Goal: Task Accomplishment & Management: Use online tool/utility

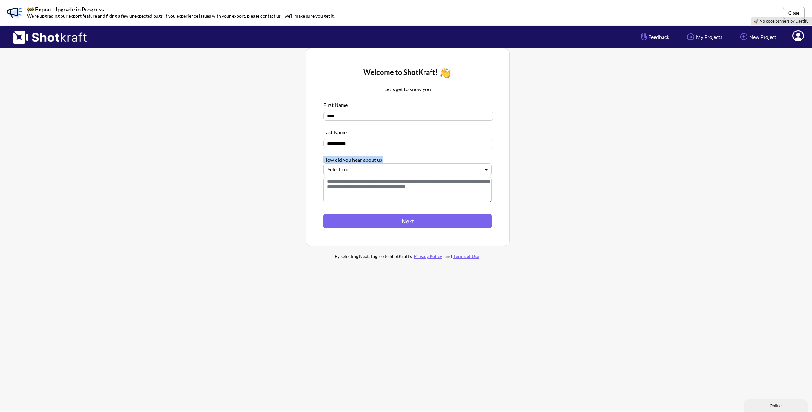
drag, startPoint x: 321, startPoint y: 160, endPoint x: 379, endPoint y: 162, distance: 57.7
click at [374, 164] on div "**********" at bounding box center [407, 147] width 184 height 178
click at [398, 157] on div "How did you hear about us" at bounding box center [407, 158] width 168 height 11
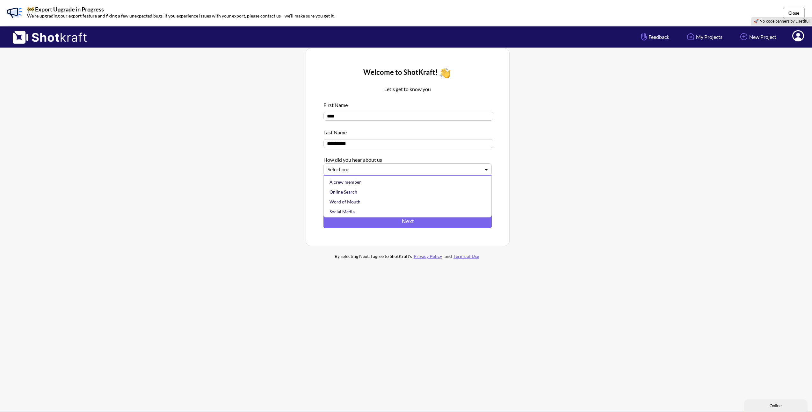
click at [391, 171] on div at bounding box center [404, 169] width 152 height 7
click at [387, 209] on div "Other" at bounding box center [409, 211] width 162 height 10
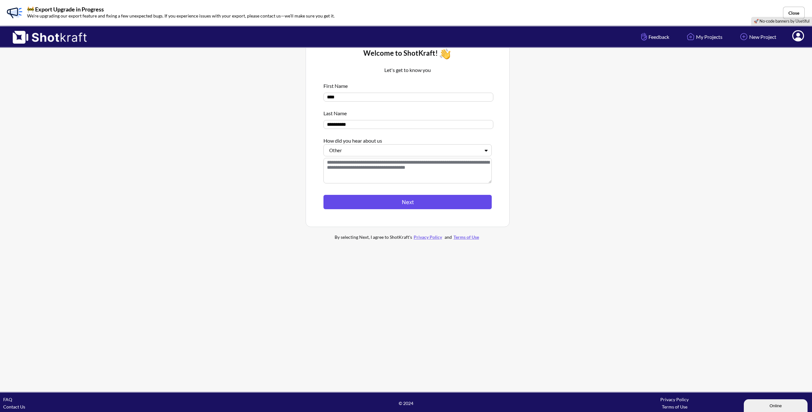
scroll to position [22, 0]
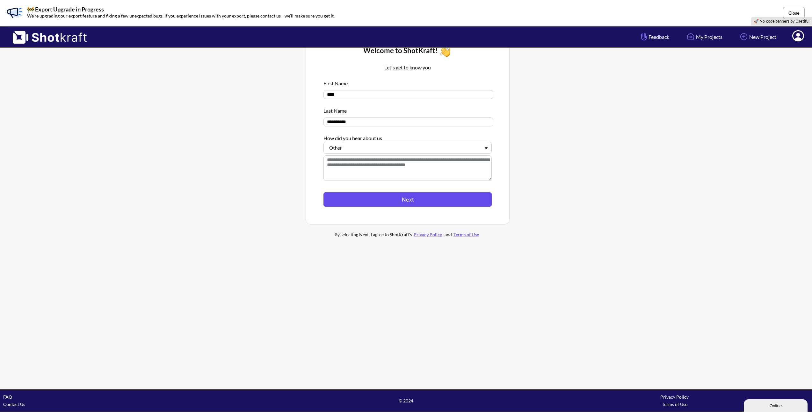
click at [393, 201] on button "Next" at bounding box center [407, 199] width 168 height 14
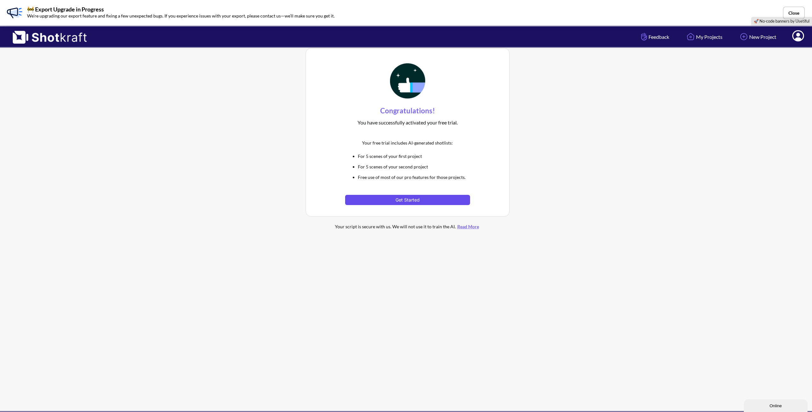
click at [440, 199] on button "Get Started" at bounding box center [407, 200] width 125 height 10
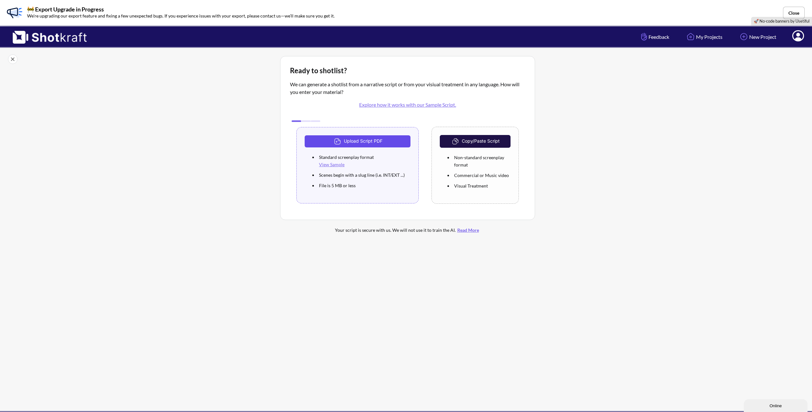
click at [373, 142] on button "Upload Script PDF" at bounding box center [358, 141] width 106 height 12
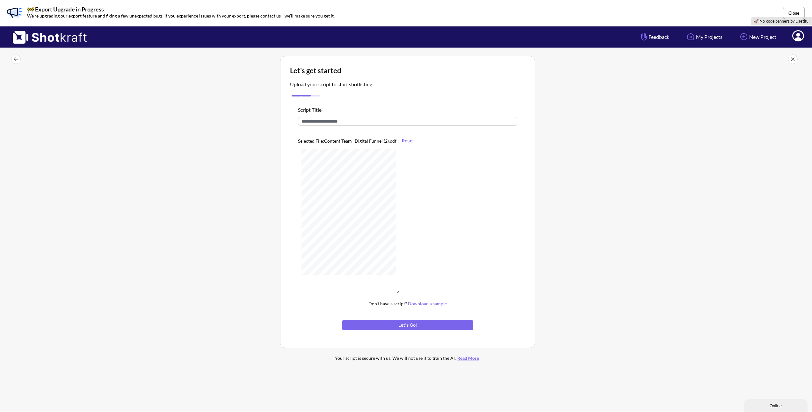
click at [389, 123] on input "text" at bounding box center [407, 121] width 219 height 9
click at [308, 120] on input "**********" at bounding box center [407, 121] width 219 height 9
click at [337, 123] on input "**********" at bounding box center [407, 121] width 219 height 9
type input "**********"
click at [453, 329] on button "Let's Go!" at bounding box center [407, 325] width 131 height 10
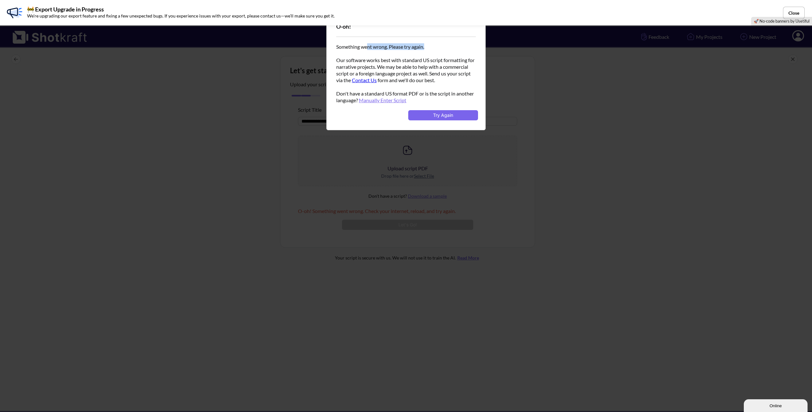
drag, startPoint x: 372, startPoint y: 49, endPoint x: 432, endPoint y: 56, distance: 60.6
click at [444, 49] on div "Something went wrong. Please try again." at bounding box center [406, 49] width 140 height 13
drag, startPoint x: 367, startPoint y: 60, endPoint x: 387, endPoint y: 60, distance: 20.1
click at [386, 60] on div "Our software works best with standard US script formatting for narrative projec…" at bounding box center [406, 80] width 140 height 47
drag, startPoint x: 394, startPoint y: 60, endPoint x: 398, endPoint y: 61, distance: 4.6
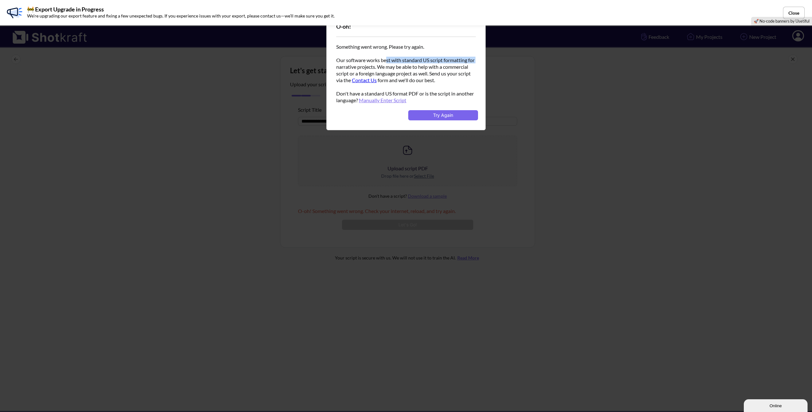
click at [394, 60] on div "Our software works best with standard US script formatting for narrative projec…" at bounding box center [406, 80] width 140 height 47
click at [394, 99] on link "Manually Enter Script" at bounding box center [382, 100] width 47 height 6
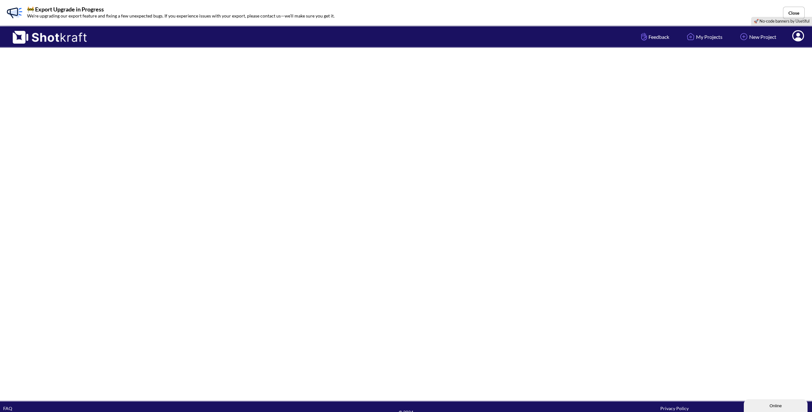
click at [166, 87] on div at bounding box center [406, 224] width 812 height 353
drag, startPoint x: 164, startPoint y: 88, endPoint x: 126, endPoint y: 71, distance: 41.1
click at [129, 71] on div at bounding box center [406, 224] width 812 height 353
drag, startPoint x: 126, startPoint y: 71, endPoint x: 120, endPoint y: 71, distance: 6.1
click at [126, 71] on div at bounding box center [406, 224] width 812 height 353
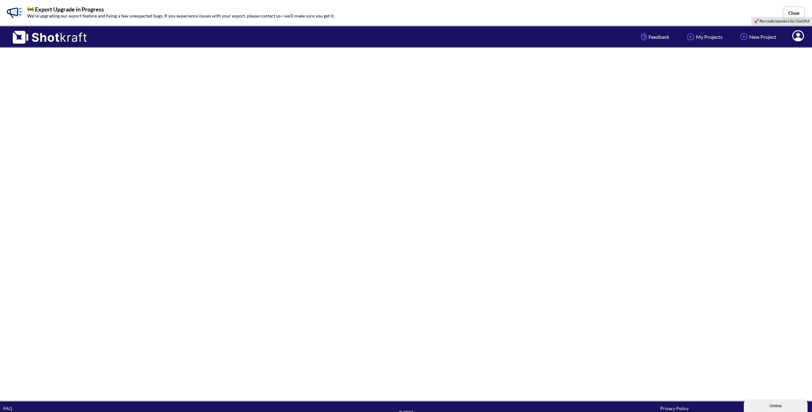
drag, startPoint x: 120, startPoint y: 71, endPoint x: 107, endPoint y: 64, distance: 14.3
click at [118, 70] on div at bounding box center [406, 224] width 812 height 353
click at [54, 36] on img at bounding box center [46, 34] width 93 height 17
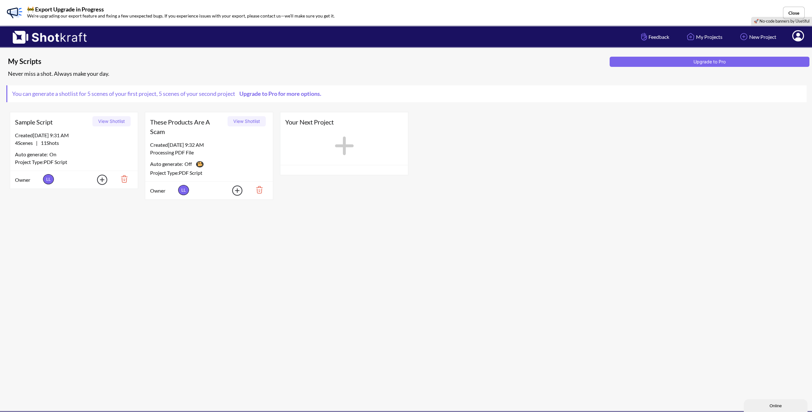
click at [228, 145] on div "Created 10/1/25 at 9:32 AM" at bounding box center [209, 145] width 118 height 8
click at [246, 120] on button "View Shotlist" at bounding box center [247, 121] width 38 height 10
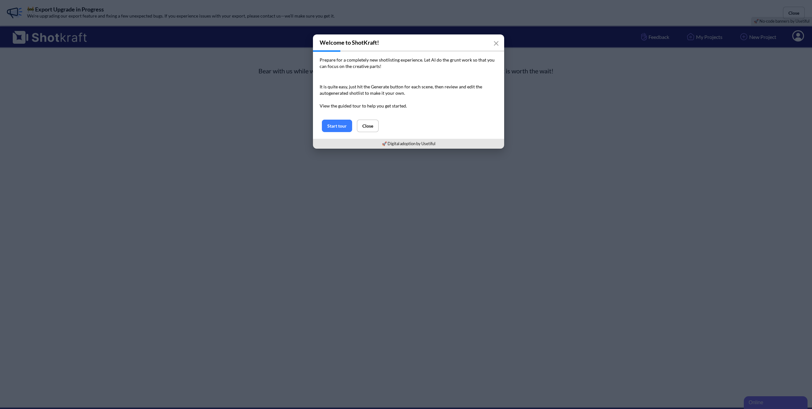
click at [378, 129] on button "Close" at bounding box center [368, 125] width 22 height 12
